Goal: Transaction & Acquisition: Purchase product/service

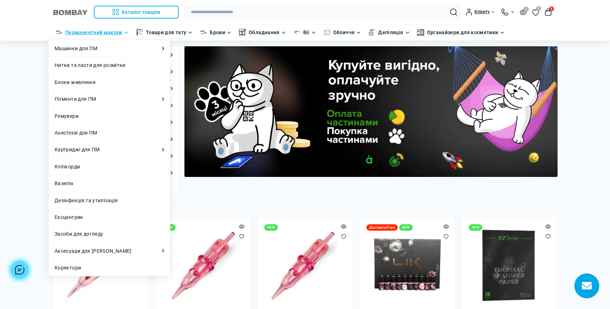
click at [93, 32] on link "Перманентний макіяж" at bounding box center [93, 33] width 57 height 8
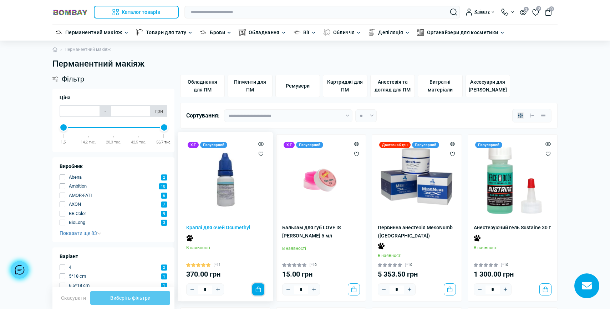
click at [256, 287] on button "До кошика" at bounding box center [258, 290] width 12 height 12
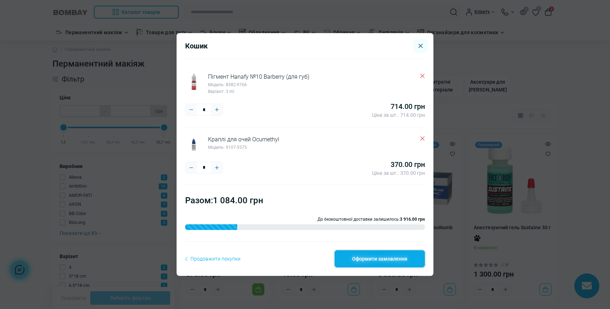
click at [360, 257] on link "Оформити замовлення" at bounding box center [379, 259] width 90 height 17
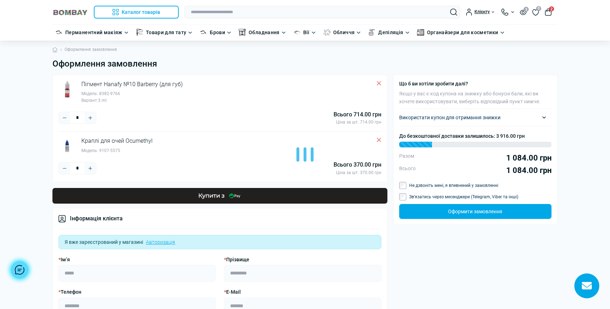
click at [499, 112] on div at bounding box center [305, 154] width 610 height 309
click at [490, 119] on div "Використати купон для отримання знижки" at bounding box center [475, 118] width 152 height 6
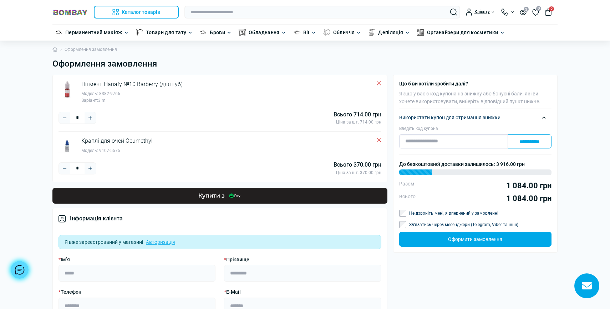
click at [452, 145] on input "Введіть код купона" at bounding box center [453, 141] width 109 height 14
click at [543, 115] on div "Використати купон для отримання знижки" at bounding box center [475, 118] width 152 height 6
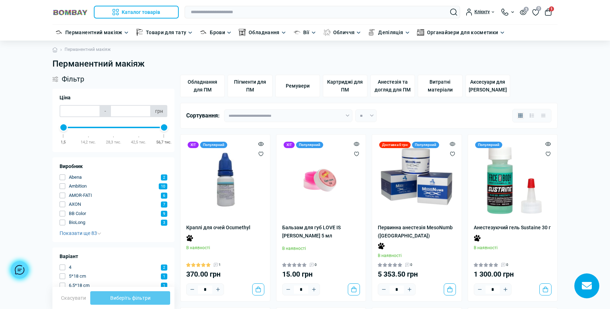
click at [77, 7] on div "Каталог товарів Каталог товарів Перманентний макіяж Каталог товарів Обладнання …" at bounding box center [115, 12] width 126 height 13
click at [74, 11] on img at bounding box center [70, 12] width 36 height 7
